Goal: Information Seeking & Learning: Compare options

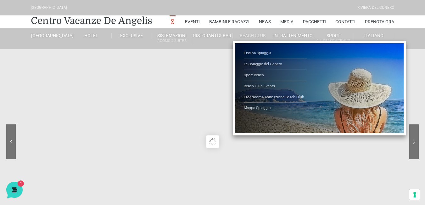
click at [283, 125] on ul "Piscina Spiaggia Le Spiaggie del Conero Sport Beach Beach Club Events Programma…" at bounding box center [319, 88] width 173 height 94
click at [256, 61] on link "Le Spiaggie del Conero" at bounding box center [275, 64] width 63 height 11
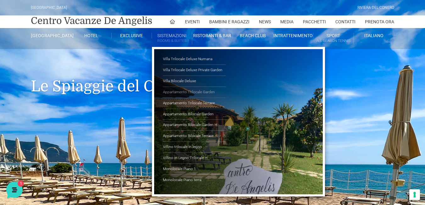
click at [172, 90] on link "Appartamento Trilocale Garden" at bounding box center [194, 92] width 63 height 11
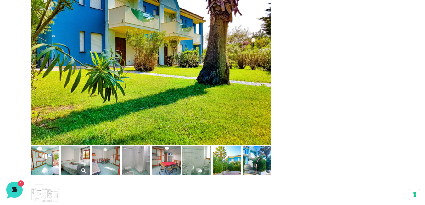
click at [74, 165] on img at bounding box center [75, 160] width 29 height 29
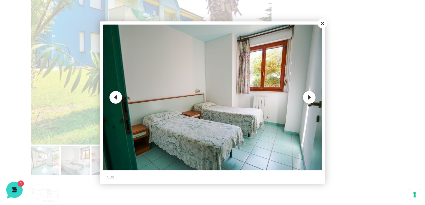
drag, startPoint x: 43, startPoint y: 48, endPoint x: 99, endPoint y: 36, distance: 57.0
click at [43, 48] on div at bounding box center [212, 102] width 425 height 205
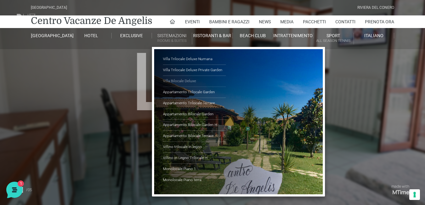
click at [174, 80] on link "Villa Bilocale Deluxe" at bounding box center [194, 81] width 63 height 11
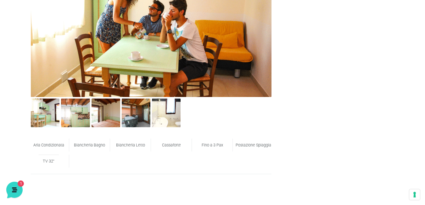
scroll to position [346, 0]
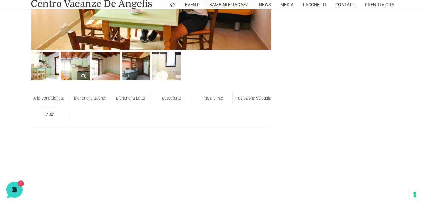
click at [72, 68] on img at bounding box center [75, 66] width 29 height 29
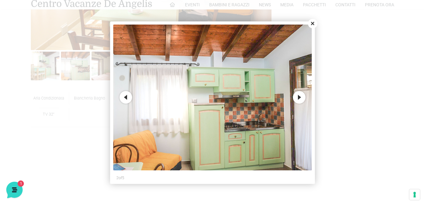
click at [299, 97] on button "Next" at bounding box center [299, 97] width 13 height 13
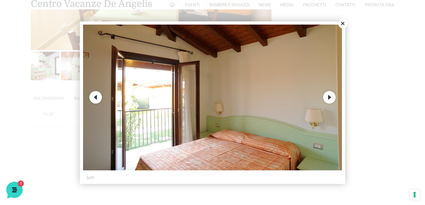
click at [329, 98] on button "Next" at bounding box center [329, 97] width 13 height 13
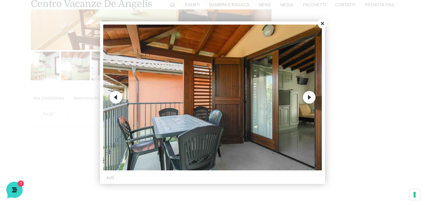
click at [307, 97] on button "Next" at bounding box center [309, 97] width 13 height 13
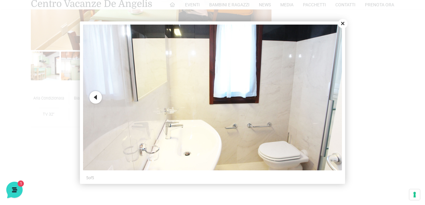
click at [371, 113] on div at bounding box center [212, 102] width 425 height 205
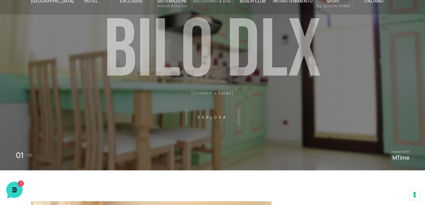
scroll to position [0, 0]
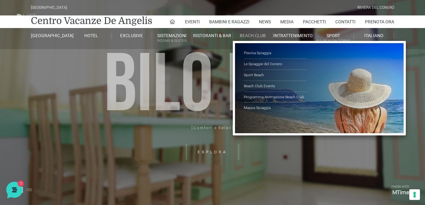
click at [242, 36] on link "Beach Club" at bounding box center [253, 36] width 40 height 6
